Goal: Transaction & Acquisition: Purchase product/service

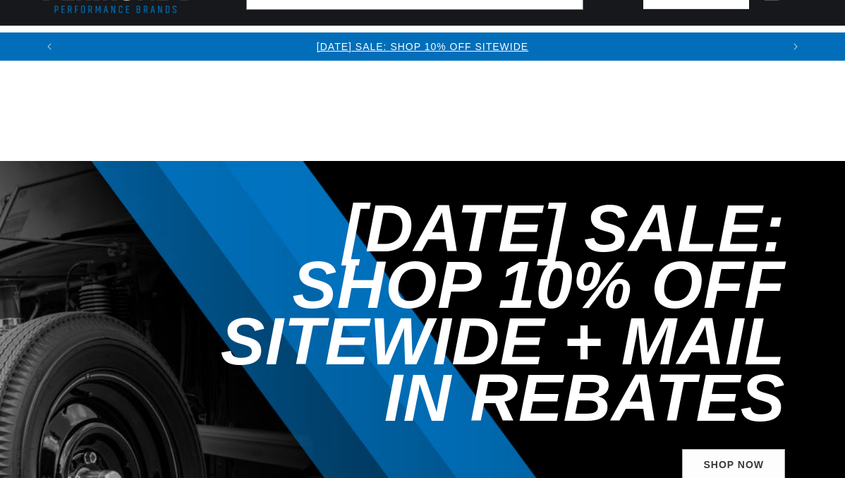
select select "2001"
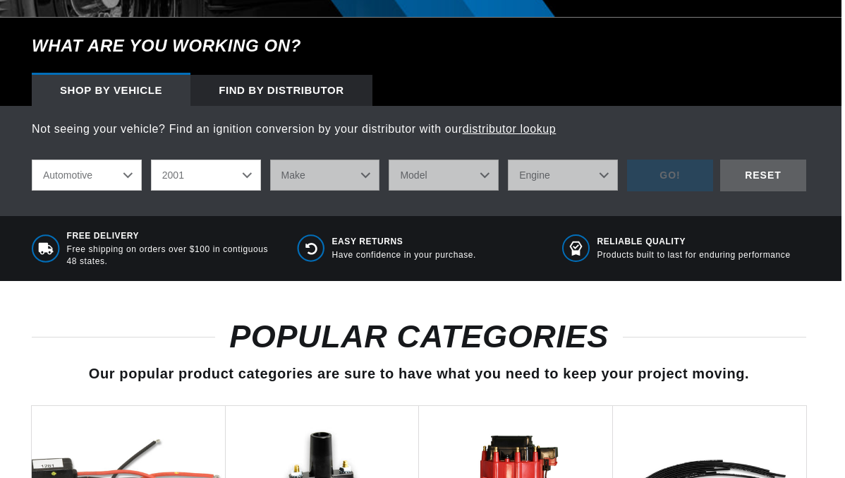
scroll to position [0, 718]
click at [313, 190] on select "Make Avanti Buick Chevrolet Dodge Ford GMC [GEOGRAPHIC_DATA] Jeep [GEOGRAPHIC_D…" at bounding box center [325, 174] width 110 height 31
select select "Chevrolet"
click at [270, 190] on select "Make Avanti Buick Chevrolet Dodge Ford GMC [GEOGRAPHIC_DATA] Jeep [GEOGRAPHIC_D…" at bounding box center [325, 174] width 110 height 31
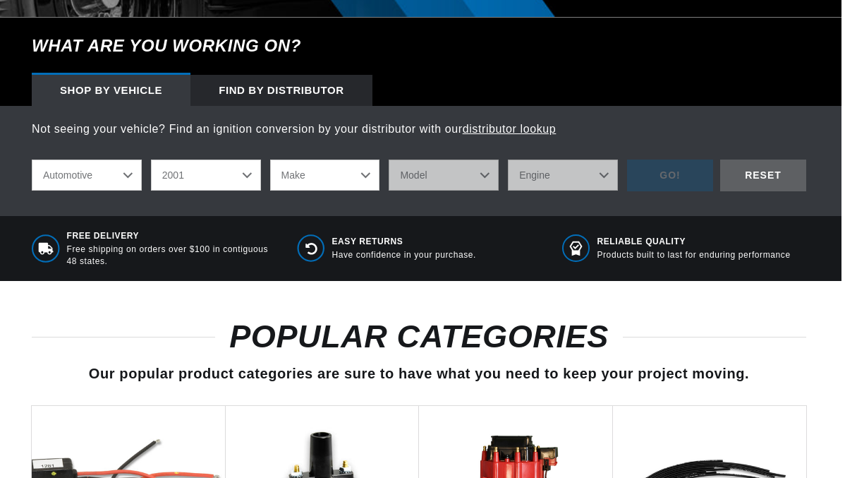
select select "Chevrolet"
click at [435, 190] on select "Model Astro B7 Blazer C1500 C3500HD C6500 Kodiak C7500 Kodiak [GEOGRAPHIC_DATA]…" at bounding box center [444, 174] width 110 height 31
select select "S10"
click at [389, 190] on select "Model Astro B7 Blazer C1500 C3500HD C6500 Kodiak C7500 Kodiak [GEOGRAPHIC_DATA]…" at bounding box center [444, 174] width 110 height 31
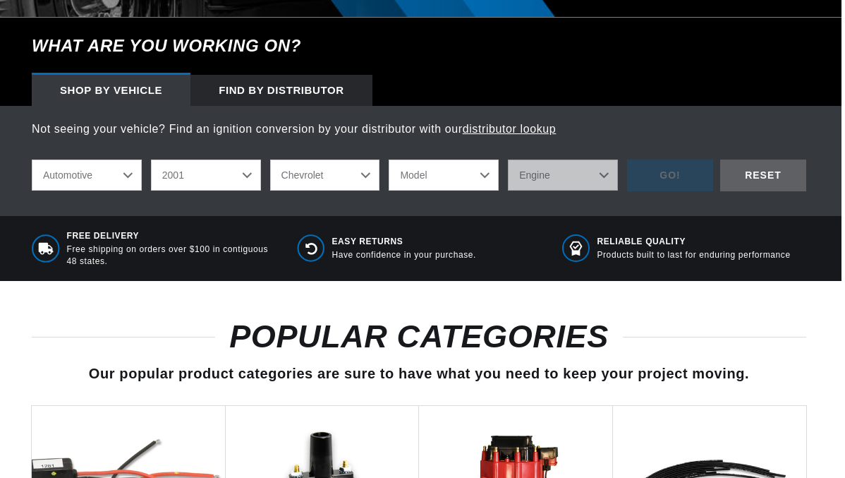
select select "S10"
click at [557, 190] on select "Engine 4.3L" at bounding box center [563, 174] width 110 height 31
select select "4.3L"
click at [508, 190] on select "Engine 4.3L" at bounding box center [563, 174] width 110 height 31
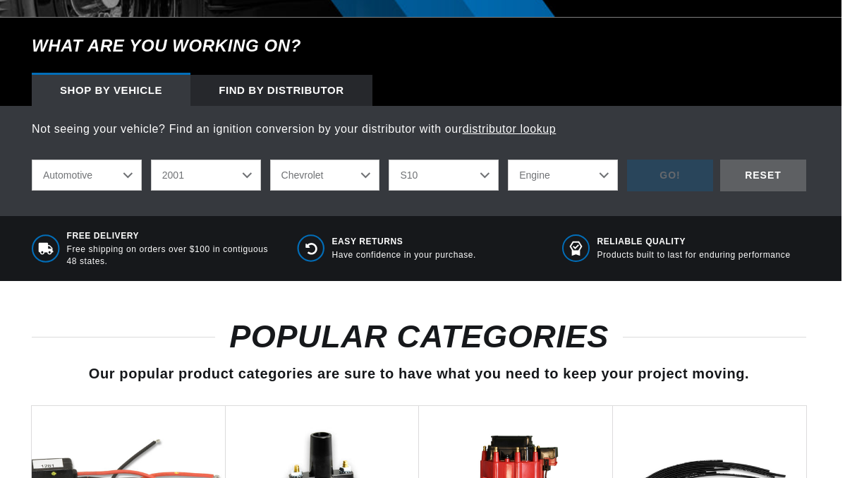
select select "4.3L"
click at [650, 191] on div "GO!" at bounding box center [670, 175] width 86 height 32
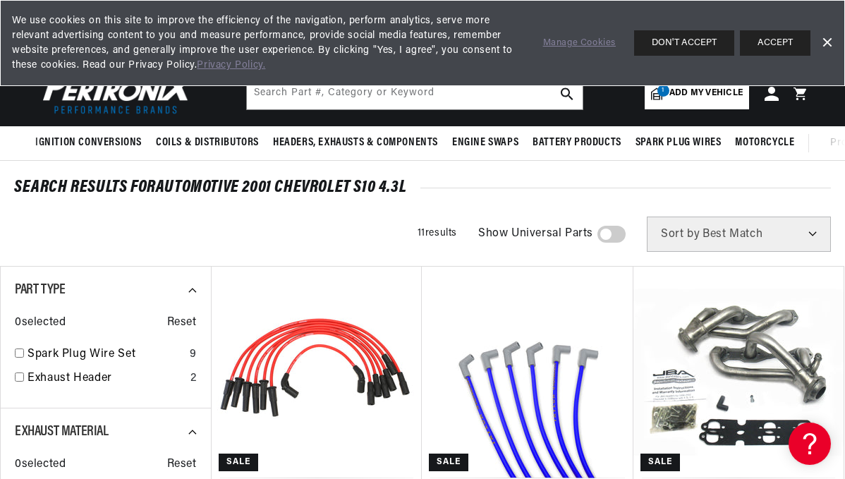
scroll to position [0, 1436]
click at [826, 45] on link "Dismiss Banner" at bounding box center [826, 42] width 21 height 21
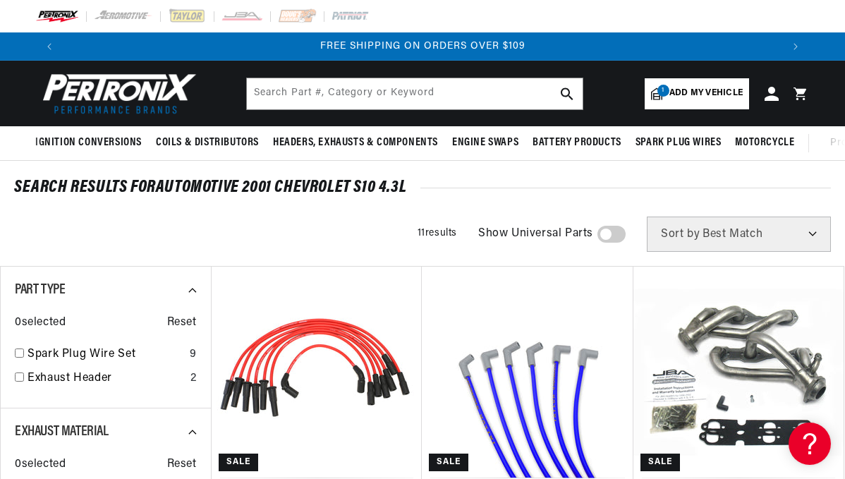
click at [696, 90] on span "Add my vehicle" at bounding box center [705, 93] width 73 height 13
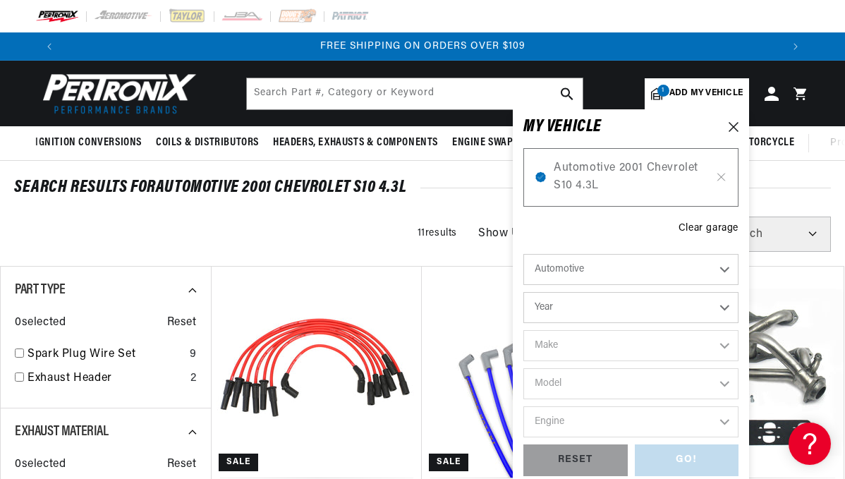
click at [582, 305] on select "Year 2022 2021 2020 2019 2018 2017 2016 2015 2014 2013 2012 2011 2010 2009 2008…" at bounding box center [630, 307] width 215 height 31
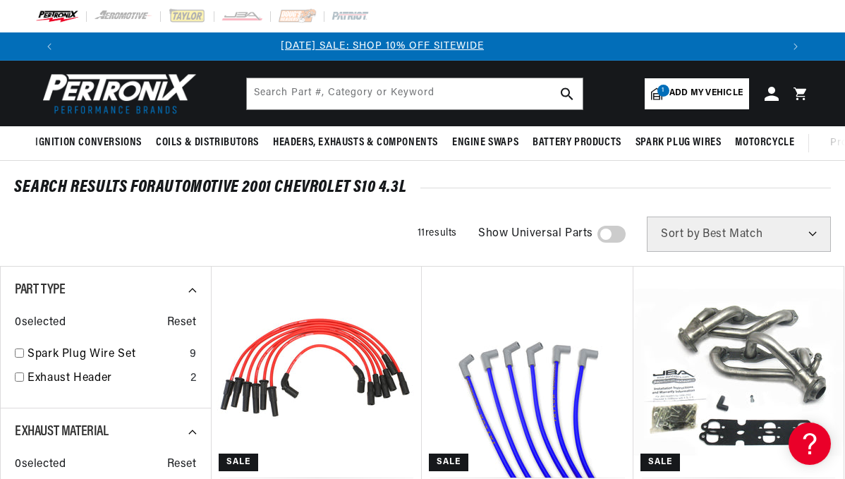
scroll to position [0, 0]
click at [708, 97] on span "Add my vehicle" at bounding box center [705, 93] width 73 height 13
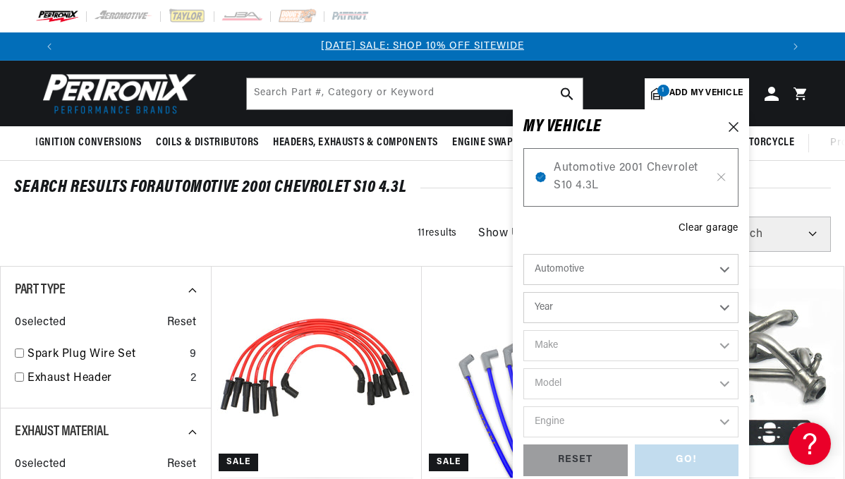
click at [594, 302] on select "Year 2022 2021 2020 2019 2018 2017 2016 2015 2014 2013 2012 2011 2010 2009 2008…" at bounding box center [630, 307] width 215 height 31
select select "2000"
click at [523, 292] on select "Year 2022 2021 2020 2019 2018 2017 2016 2015 2014 2013 2012 2011 2010 2009 2008…" at bounding box center [630, 307] width 215 height 31
select select "2000"
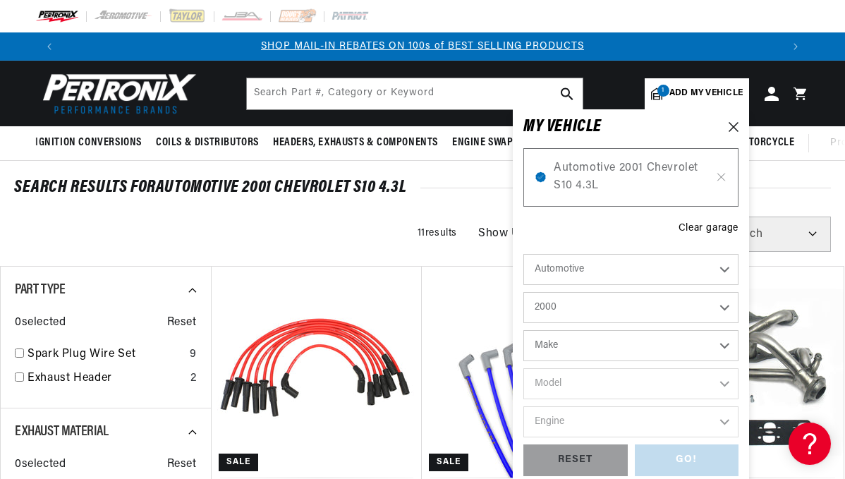
click at [556, 345] on select "Make Buick Cadillac Chevrolet Chrysler Dodge Ford GMC Isuzu Jeep Lincoln Mazda …" at bounding box center [630, 345] width 215 height 31
select select "Chevrolet"
click at [523, 330] on select "Make Buick Cadillac Chevrolet Chrysler Dodge Ford GMC Isuzu Jeep Lincoln Mazda …" at bounding box center [630, 345] width 215 height 31
select select "Chevrolet"
click at [562, 388] on select "Model Astro B7 Blazer C35 C1500 C2500 C3500 C3500HD C6500 Kodiak C7500 Kodiak C…" at bounding box center [630, 383] width 215 height 31
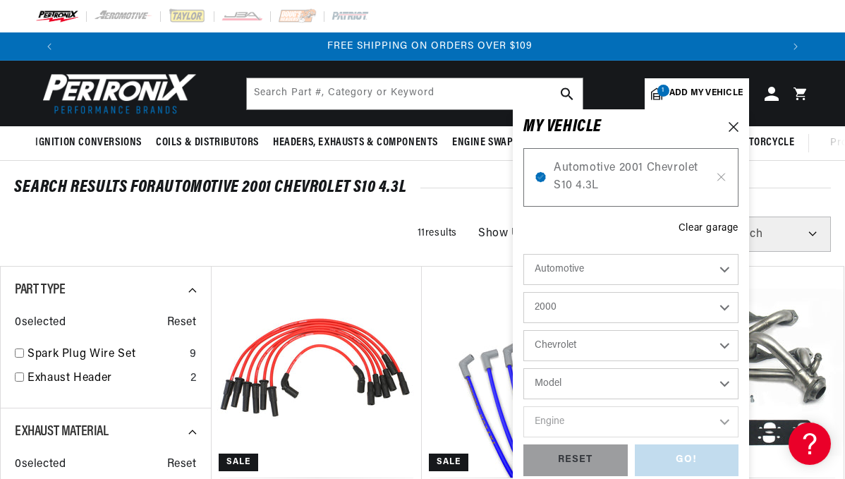
scroll to position [0, 1436]
select select "Tahoe"
click at [523, 368] on select "Model Astro B7 Blazer C35 C1500 C2500 C3500 C3500HD C6500 Kodiak C7500 Kodiak C…" at bounding box center [630, 383] width 215 height 31
select select "Tahoe"
click at [567, 423] on select "Engine 4.8L 5.3L 5.7L" at bounding box center [630, 421] width 215 height 31
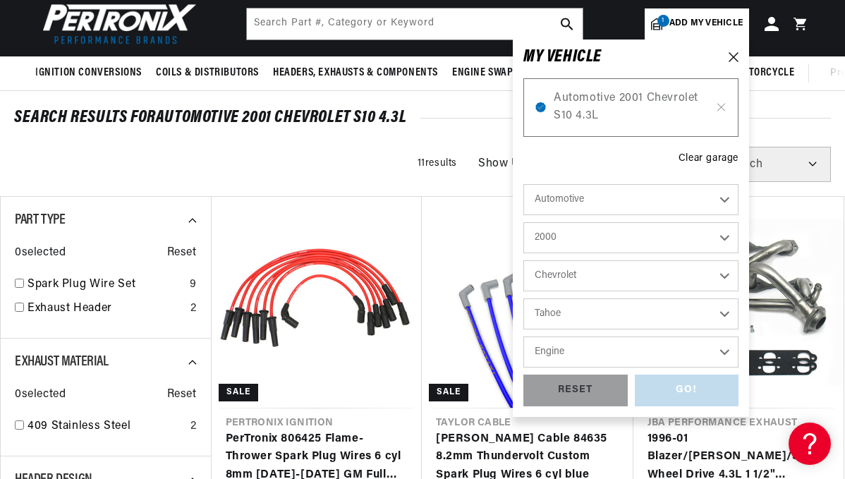
scroll to position [0, 0]
click at [574, 351] on select "Engine 4.8L 5.3L 5.7L" at bounding box center [630, 351] width 215 height 31
select select "5.7L"
click at [523, 336] on select "Engine 4.8L 5.3L 5.7L" at bounding box center [630, 351] width 215 height 31
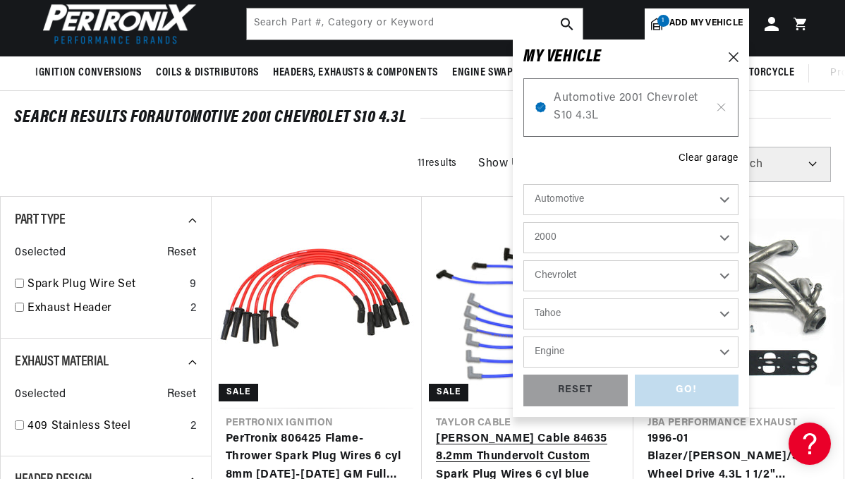
select select "5.7L"
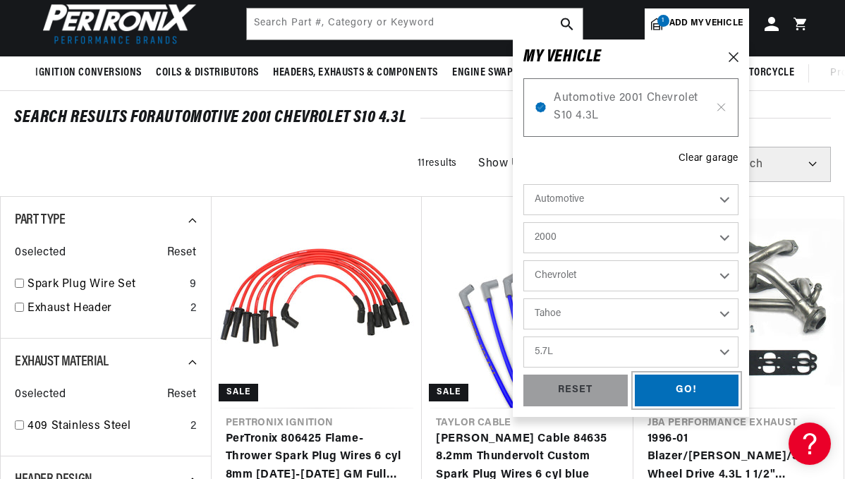
click at [684, 394] on div "GO!" at bounding box center [687, 391] width 104 height 32
